Goal: Task Accomplishment & Management: Use online tool/utility

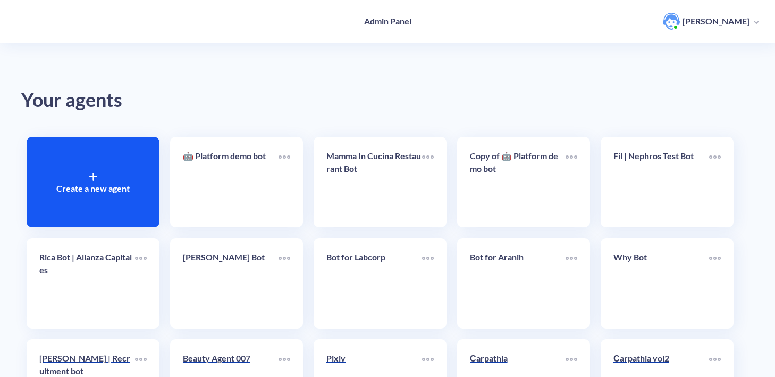
click at [122, 146] on div "Create a new agent" at bounding box center [93, 182] width 133 height 90
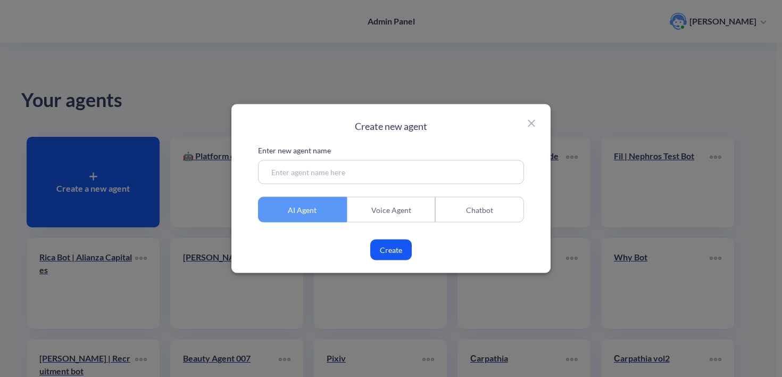
click at [471, 205] on div "Chatbot" at bounding box center [479, 210] width 89 height 26
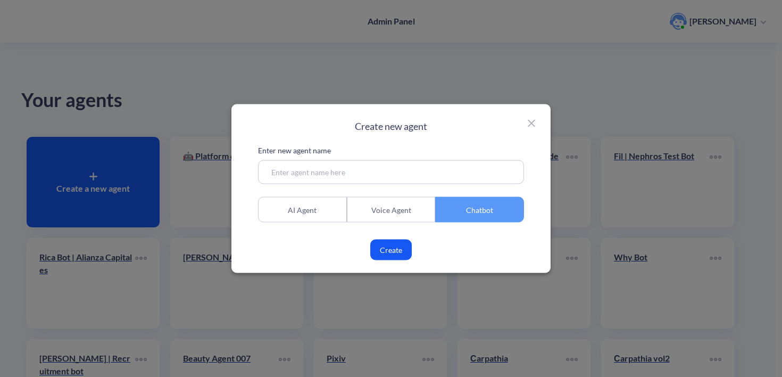
click at [398, 247] on button "Create" at bounding box center [390, 249] width 41 height 21
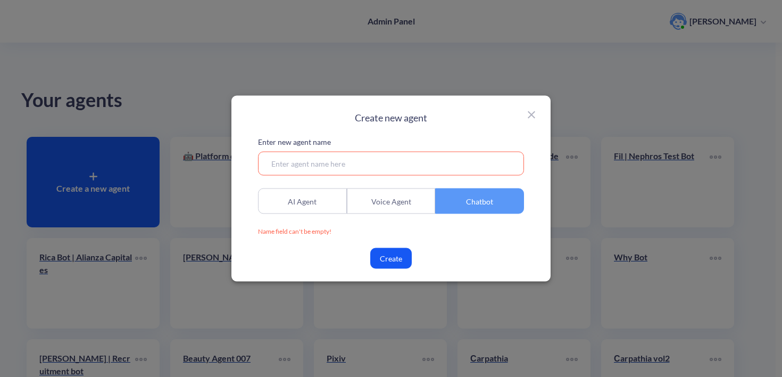
click at [366, 163] on input at bounding box center [391, 164] width 266 height 24
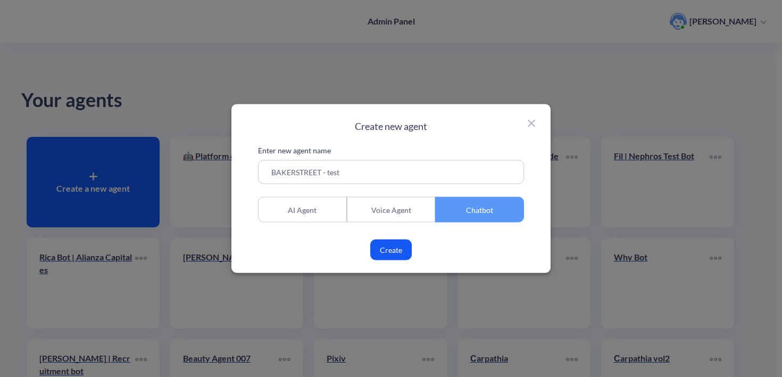
type input "BAKERSTREET - test"
click at [381, 239] on button "Create" at bounding box center [390, 249] width 41 height 21
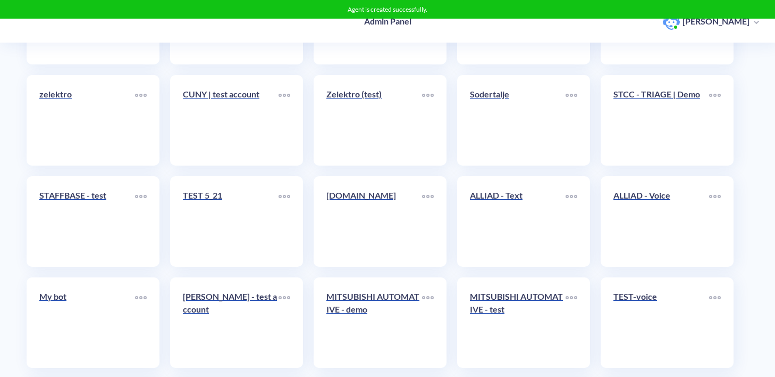
scroll to position [13195, 0]
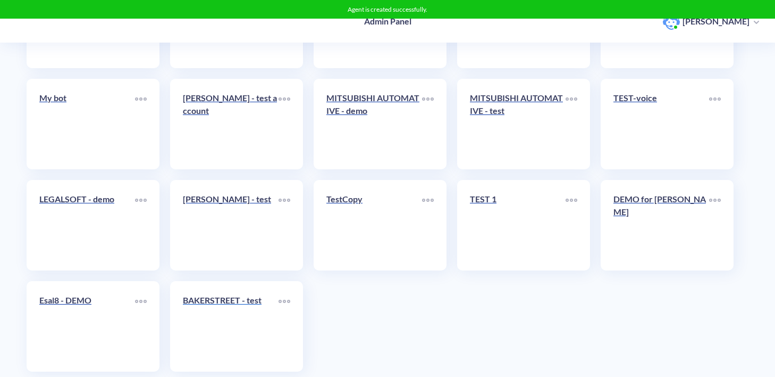
click at [254, 322] on link "BAKERSTREET - test" at bounding box center [231, 326] width 96 height 65
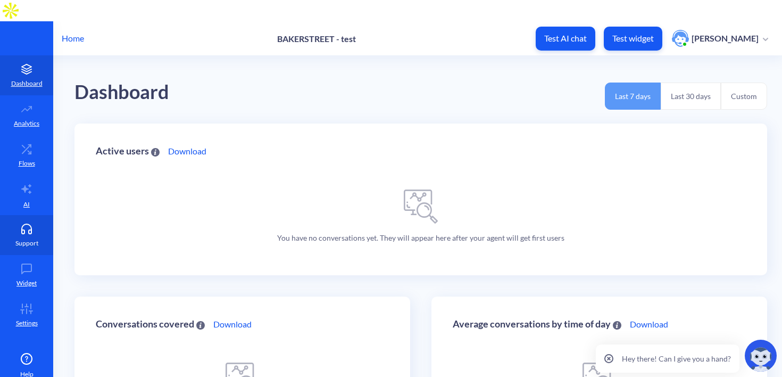
click at [24, 215] on link "Support" at bounding box center [26, 235] width 53 height 40
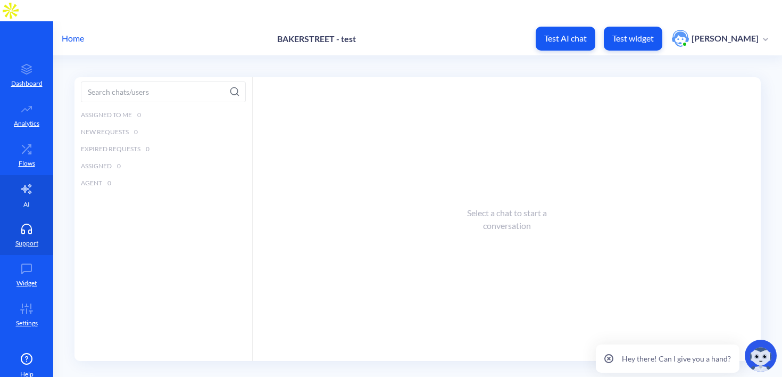
click at [19, 175] on link "AI" at bounding box center [26, 195] width 53 height 40
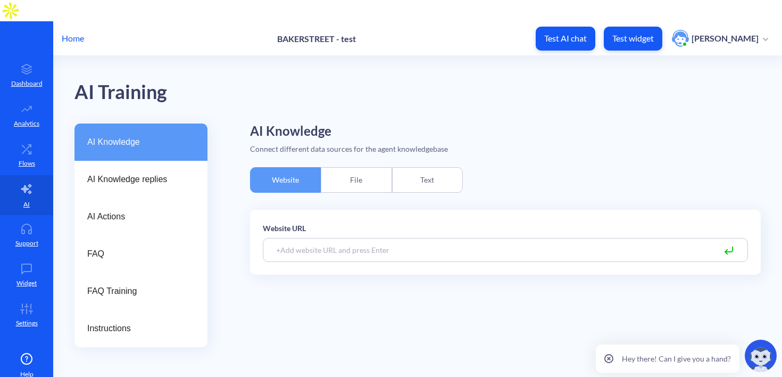
click at [288, 238] on input at bounding box center [505, 250] width 485 height 24
paste input "[URL][DOMAIN_NAME]"
type input "[URL][DOMAIN_NAME]"
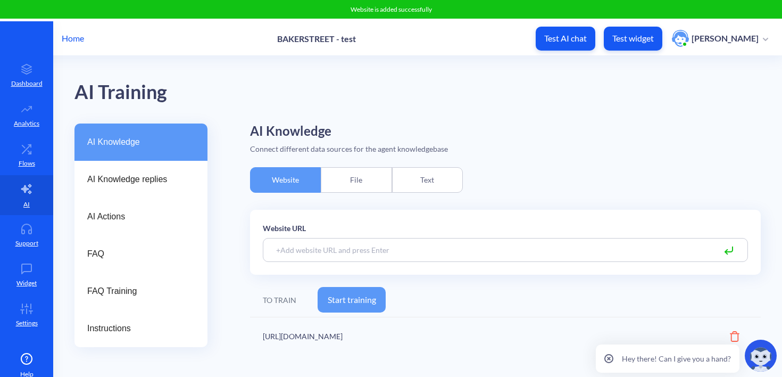
click at [339, 287] on button "Start training" at bounding box center [352, 300] width 68 height 26
